Goal: Information Seeking & Learning: Learn about a topic

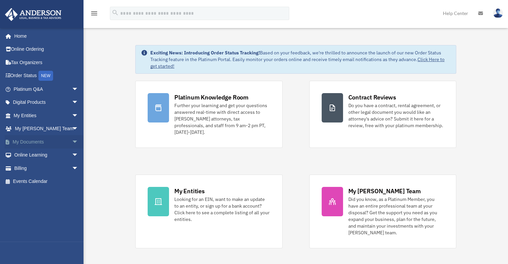
click at [72, 140] on span "arrow_drop_down" at bounding box center [78, 142] width 13 height 14
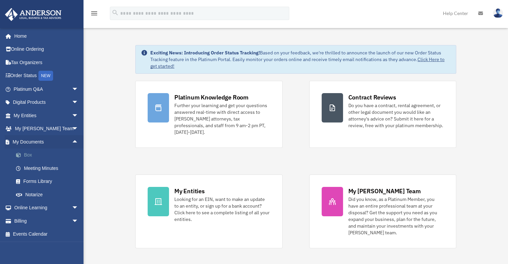
click at [28, 154] on link "Box" at bounding box center [48, 155] width 79 height 13
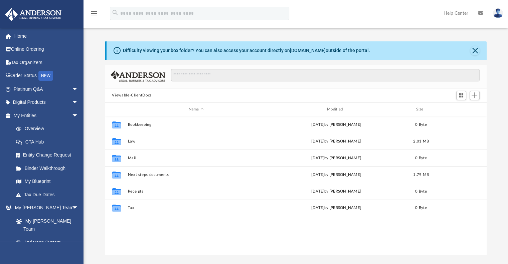
scroll to position [147, 377]
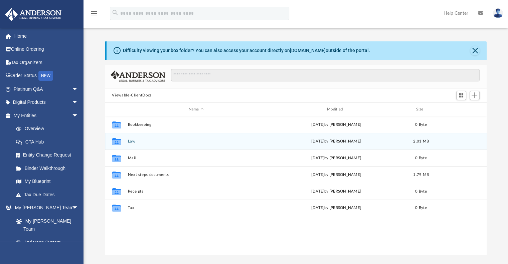
click at [134, 142] on button "Law" at bounding box center [196, 141] width 137 height 4
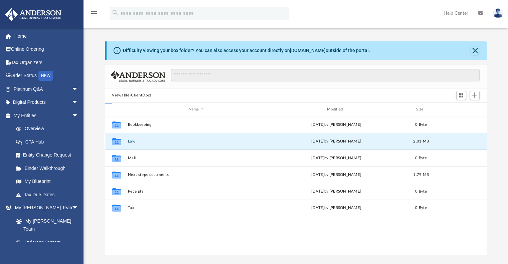
click at [134, 142] on button "Law" at bounding box center [196, 141] width 137 height 4
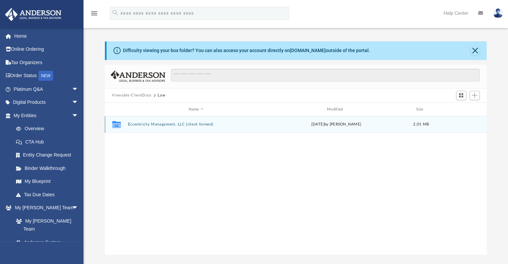
click at [157, 124] on button "Eccentricity Management, LLC (client formed)" at bounding box center [196, 125] width 137 height 4
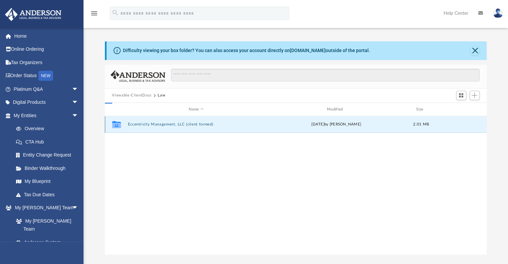
click at [157, 124] on button "Eccentricity Management, LLC (client formed)" at bounding box center [196, 125] width 137 height 4
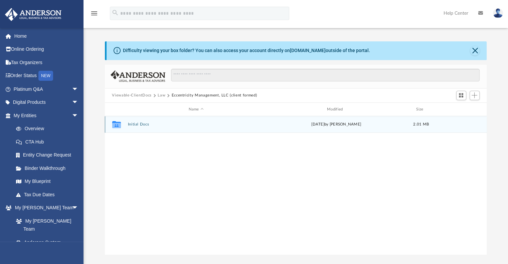
click at [141, 124] on button "Initial Docs" at bounding box center [196, 125] width 137 height 4
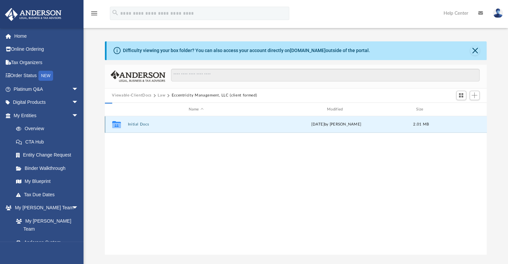
click at [141, 124] on button "Initial Docs" at bounding box center [196, 125] width 137 height 4
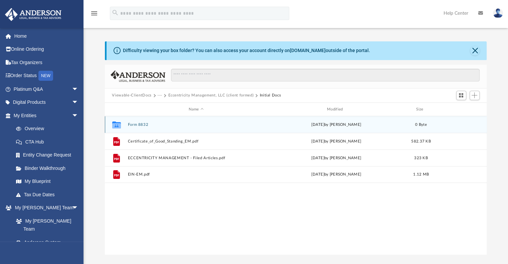
click at [138, 127] on button "Form 8832" at bounding box center [196, 125] width 137 height 4
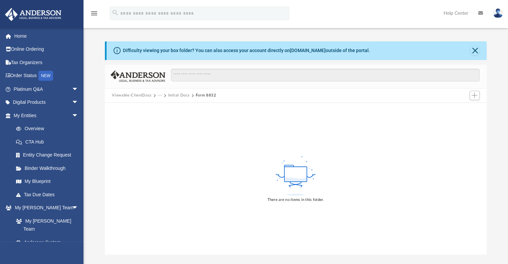
click at [129, 92] on div "Viewable-ClientDocs ··· Initial Docs Form 8832" at bounding box center [296, 96] width 382 height 15
click at [130, 96] on button "Viewable-ClientDocs" at bounding box center [131, 96] width 39 height 6
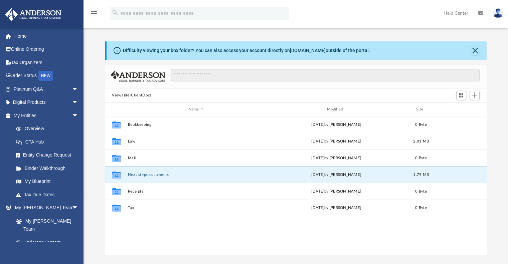
click at [138, 174] on button "Next steps documents" at bounding box center [196, 175] width 137 height 4
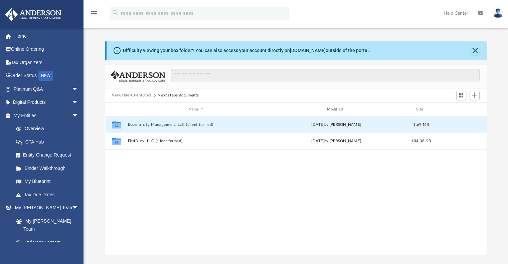
click at [153, 126] on button "Eccentricity Management, LLC (client formed)" at bounding box center [196, 125] width 137 height 4
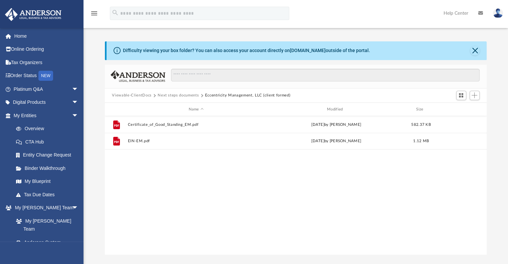
click at [185, 96] on button "Next steps documents" at bounding box center [178, 96] width 41 height 6
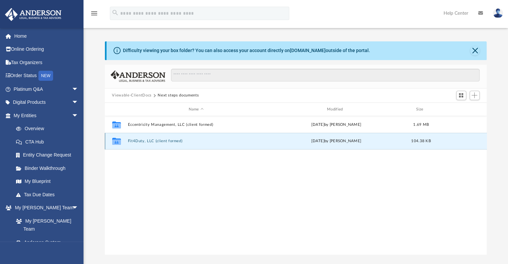
click at [156, 141] on button "Fit4Duty, LLC (client formed)" at bounding box center [196, 141] width 137 height 4
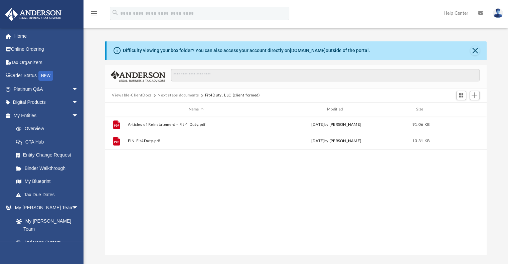
click at [137, 96] on button "Viewable-ClientDocs" at bounding box center [131, 96] width 39 height 6
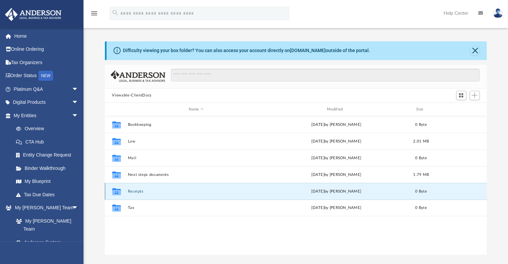
click at [135, 193] on button "Receipts" at bounding box center [196, 191] width 137 height 4
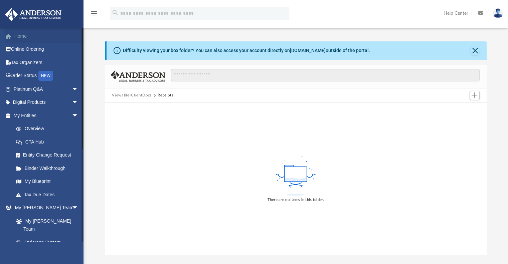
click at [36, 36] on link "Home" at bounding box center [47, 35] width 84 height 13
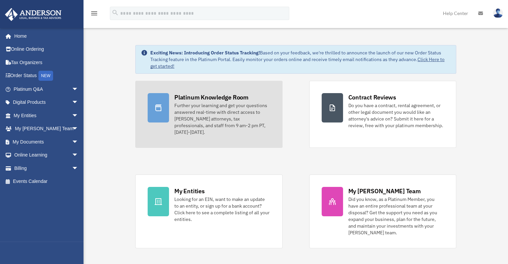
click at [182, 119] on div "Further your learning and get your questions answered real-time with direct acc…" at bounding box center [222, 118] width 96 height 33
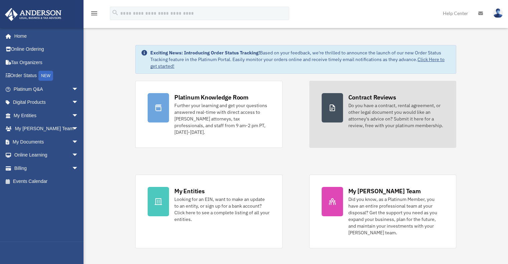
click at [383, 103] on div "Do you have a contract, rental agreement, or other legal document you would lik…" at bounding box center [397, 115] width 96 height 27
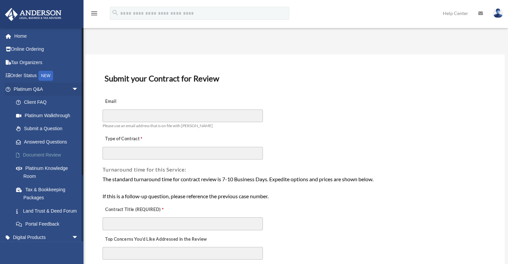
click at [38, 156] on link "Document Review" at bounding box center [48, 155] width 79 height 13
click at [36, 141] on link "Answered Questions" at bounding box center [48, 141] width 79 height 13
